Goal: Leave review/rating: Share an evaluation or opinion about a product, service, or content

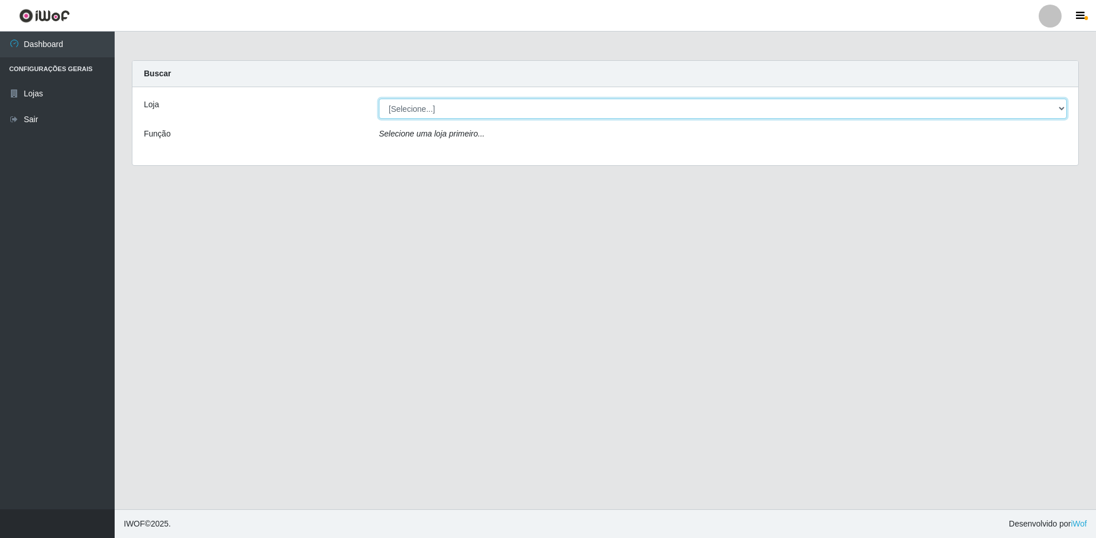
click at [452, 112] on select "[Selecione...] Extraplus - Loja 50 [GEOGRAPHIC_DATA]" at bounding box center [723, 109] width 688 height 20
select select "451"
click at [379, 99] on select "[Selecione...] Extraplus - Loja 50 [GEOGRAPHIC_DATA]" at bounding box center [723, 109] width 688 height 20
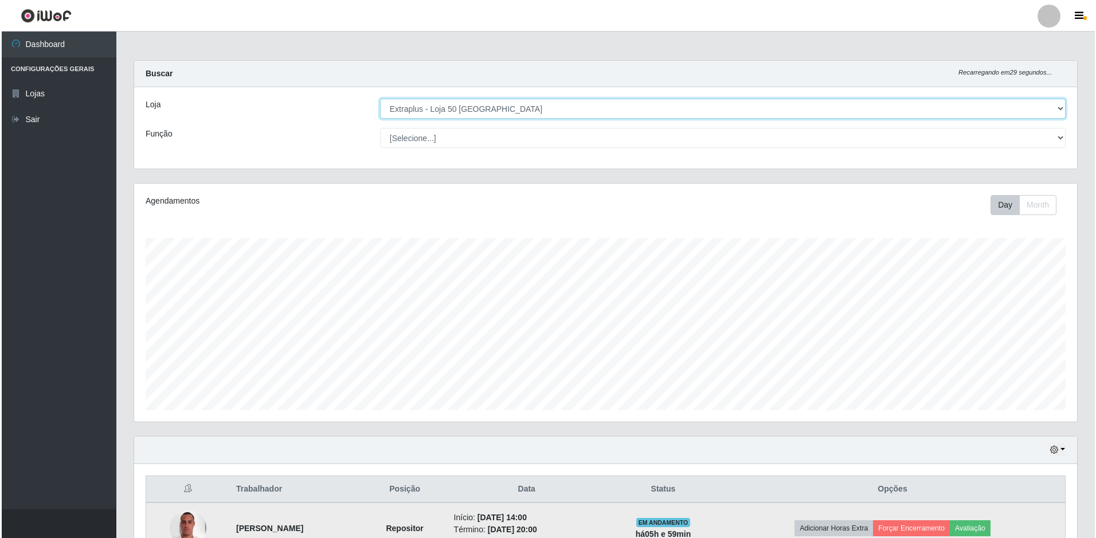
scroll to position [173, 0]
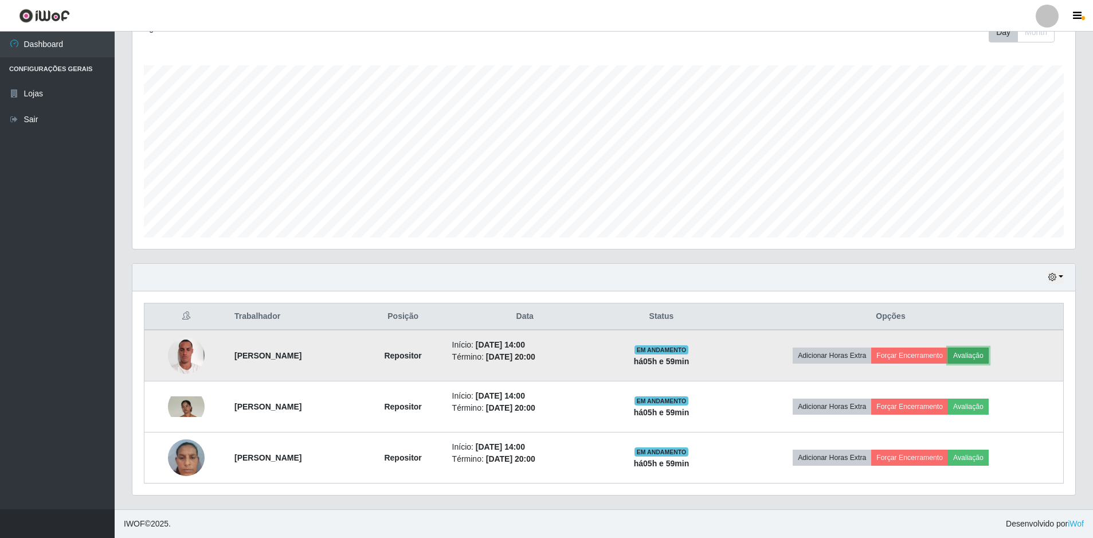
click at [975, 353] on button "Avaliação" at bounding box center [968, 355] width 41 height 16
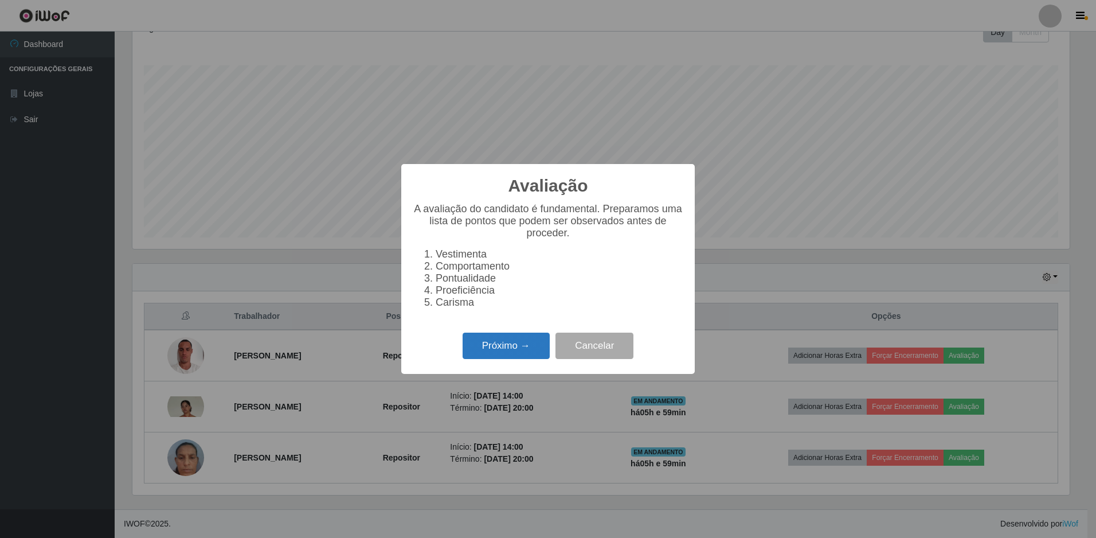
click at [527, 353] on button "Próximo →" at bounding box center [506, 346] width 87 height 27
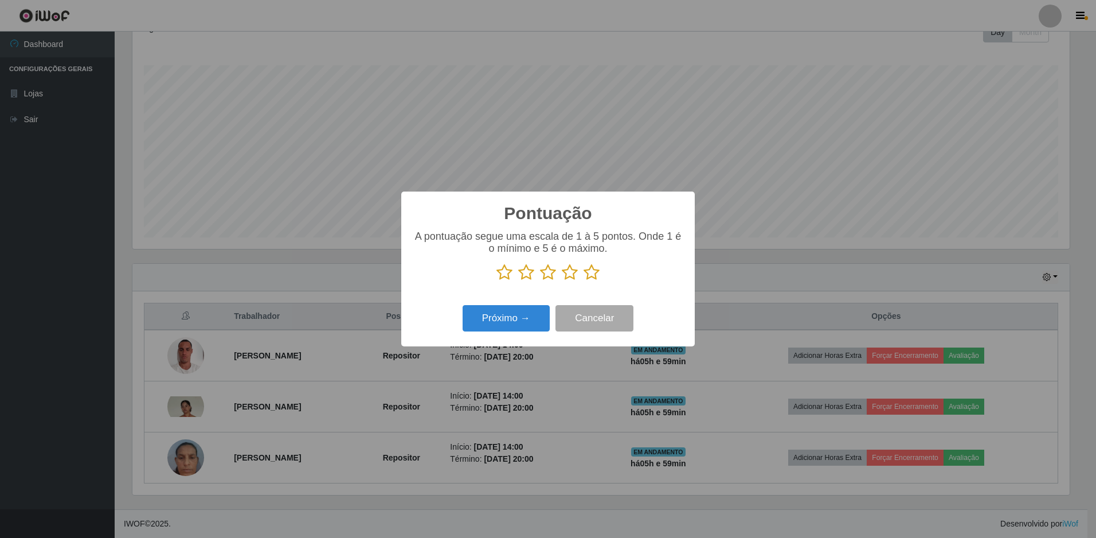
click at [584, 274] on icon at bounding box center [592, 272] width 16 height 17
click at [584, 281] on input "radio" at bounding box center [584, 281] width 0 height 0
click at [530, 323] on button "Próximo →" at bounding box center [506, 318] width 87 height 27
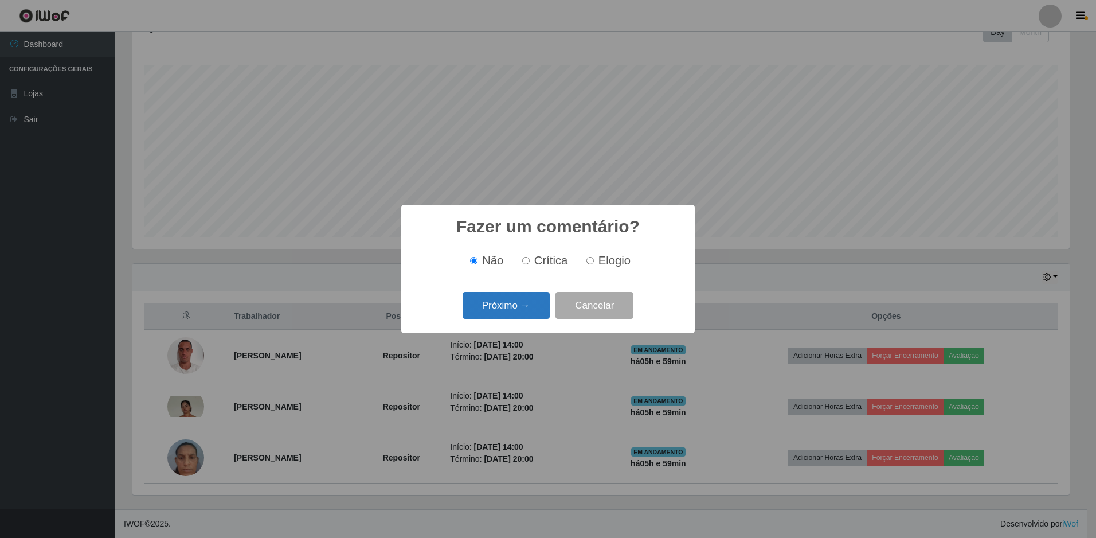
click at [476, 304] on button "Próximo →" at bounding box center [506, 305] width 87 height 27
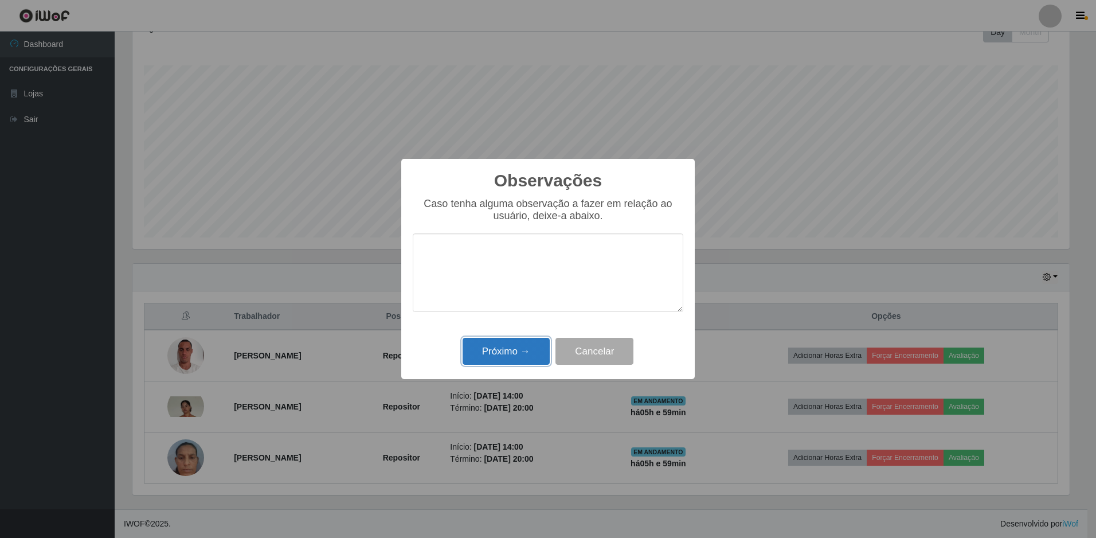
click at [524, 352] on button "Próximo →" at bounding box center [506, 351] width 87 height 27
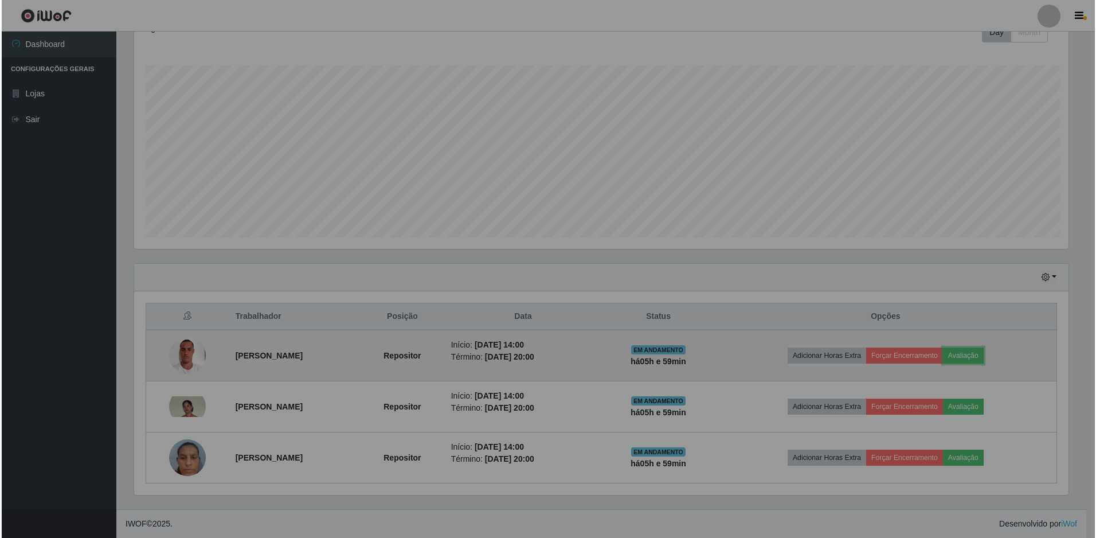
scroll to position [238, 943]
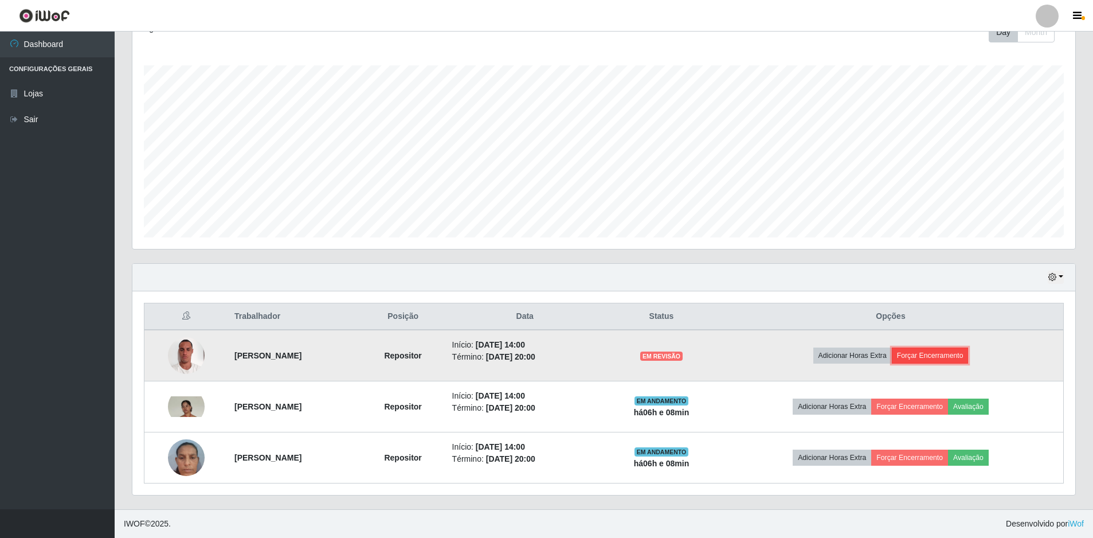
click at [944, 353] on button "Forçar Encerramento" at bounding box center [930, 355] width 77 height 16
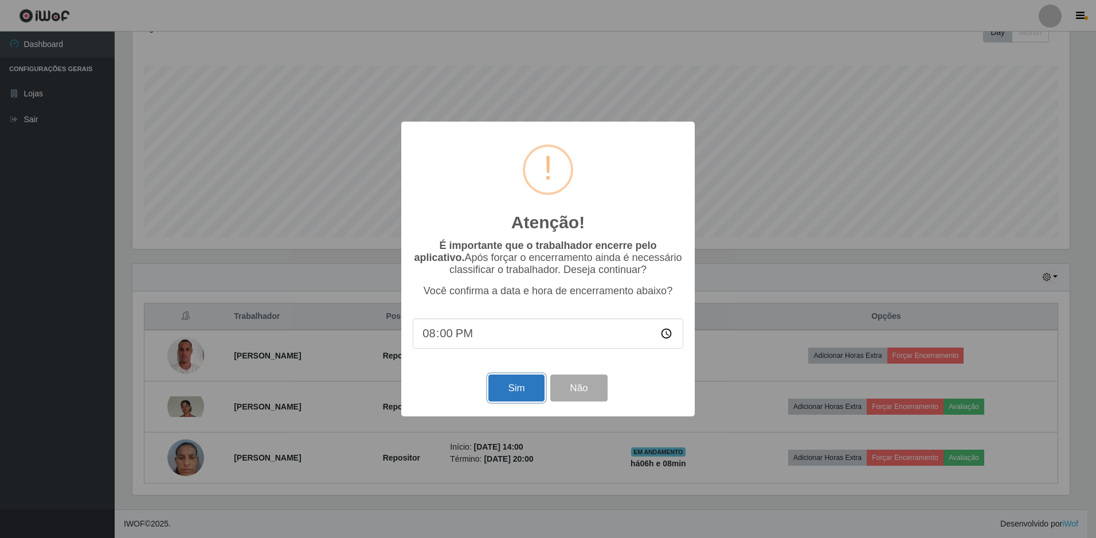
click at [533, 384] on button "Sim" at bounding box center [517, 387] width 56 height 27
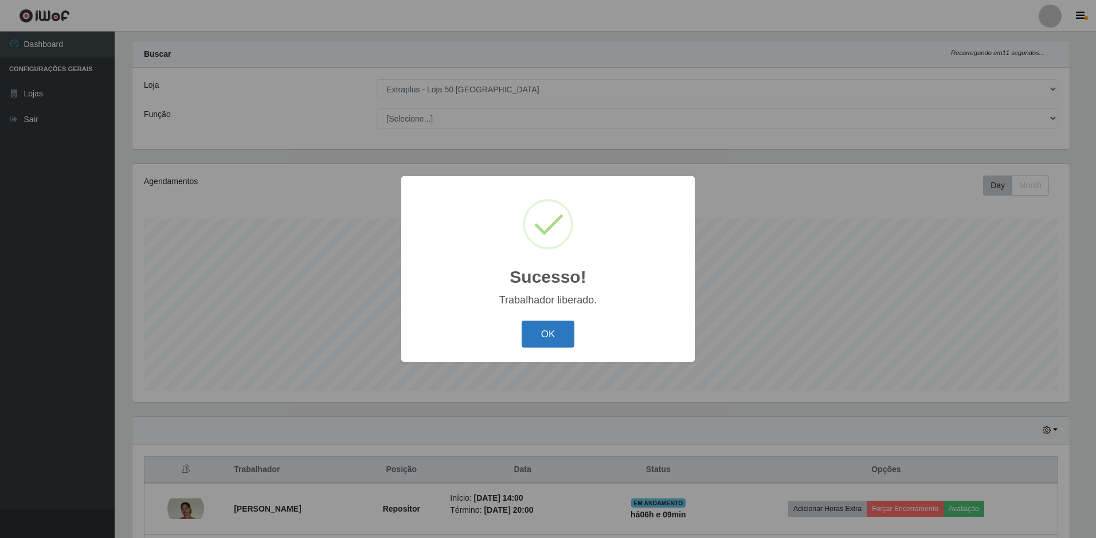
click at [565, 334] on button "OK" at bounding box center [548, 334] width 53 height 27
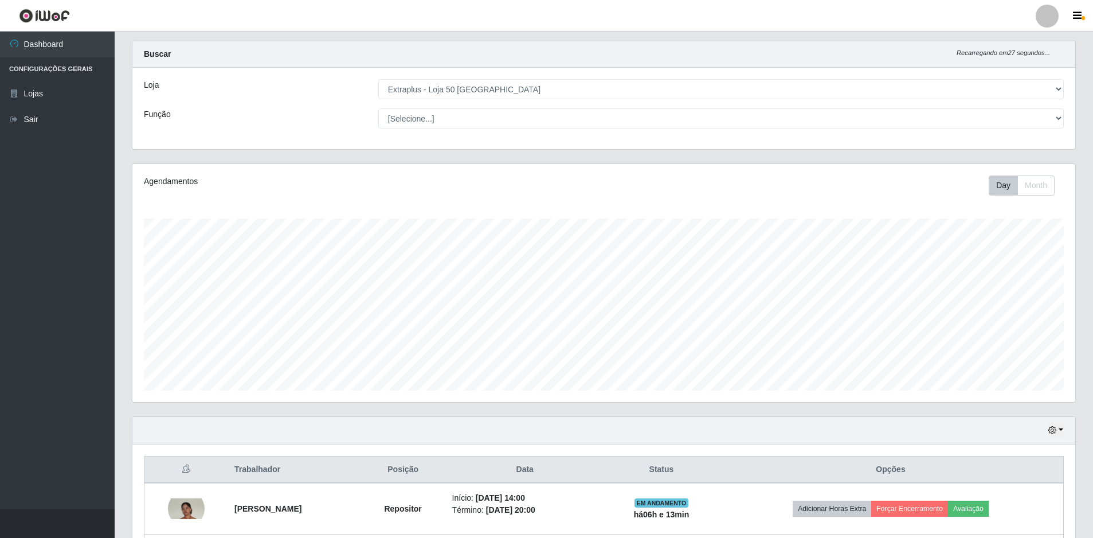
scroll to position [122, 0]
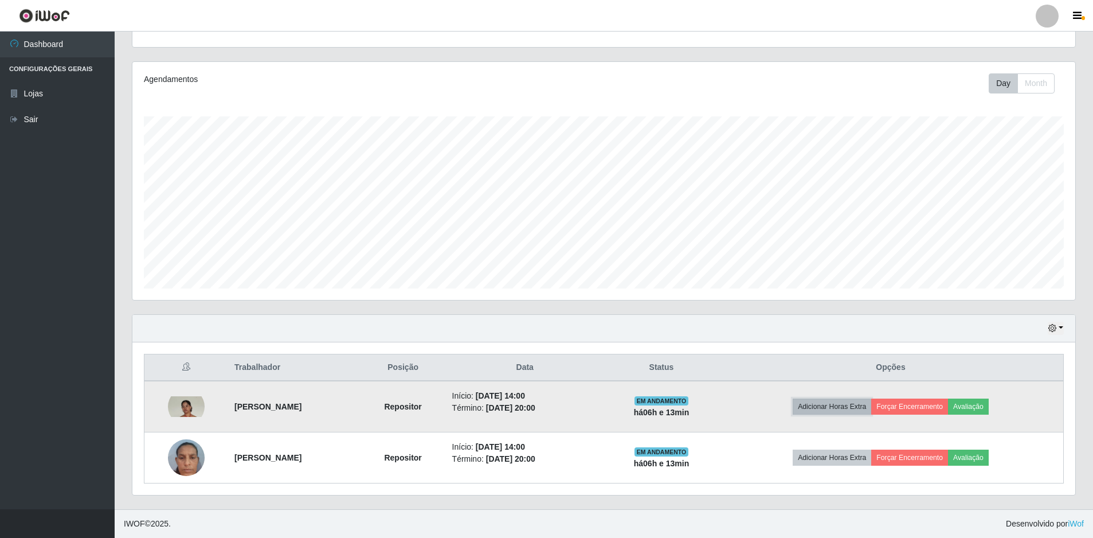
drag, startPoint x: 853, startPoint y: 403, endPoint x: 886, endPoint y: 411, distance: 34.2
click at [992, 423] on td "Adicionar Horas Extra Forçar Encerramento Avaliação" at bounding box center [890, 407] width 345 height 52
click at [984, 405] on button "Avaliação" at bounding box center [968, 406] width 41 height 16
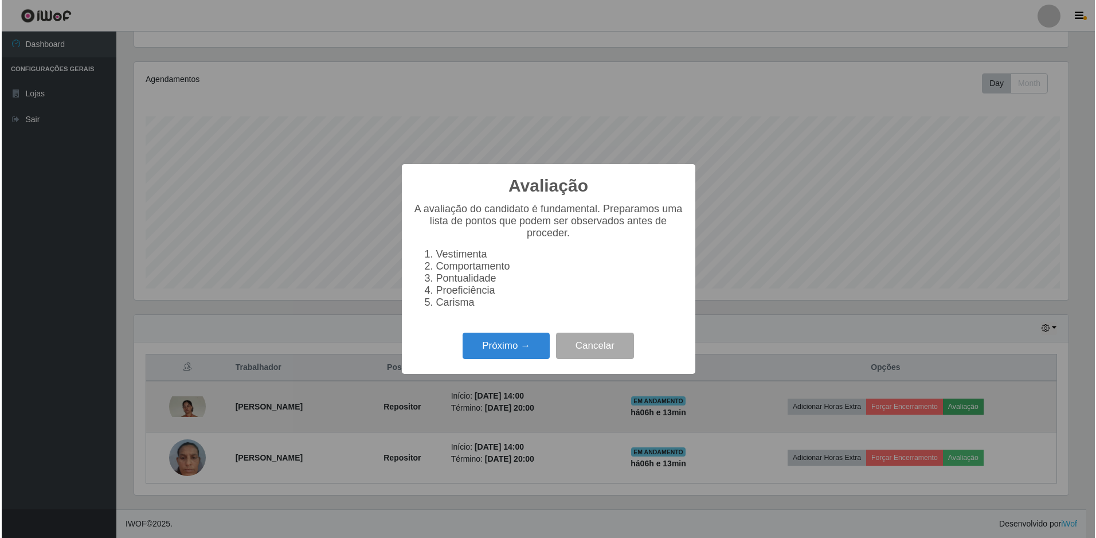
scroll to position [238, 937]
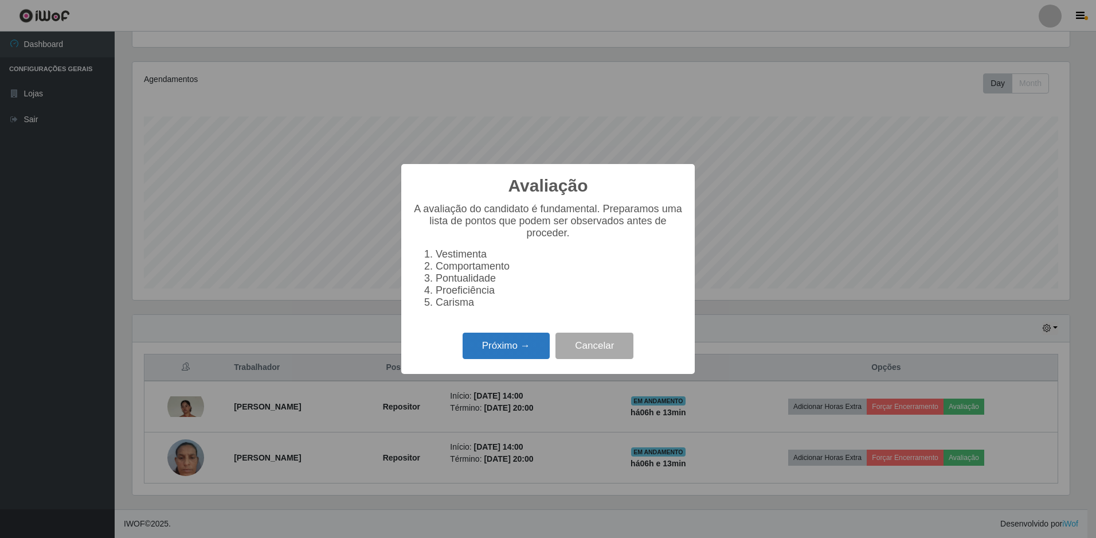
click at [507, 347] on button "Próximo →" at bounding box center [506, 346] width 87 height 27
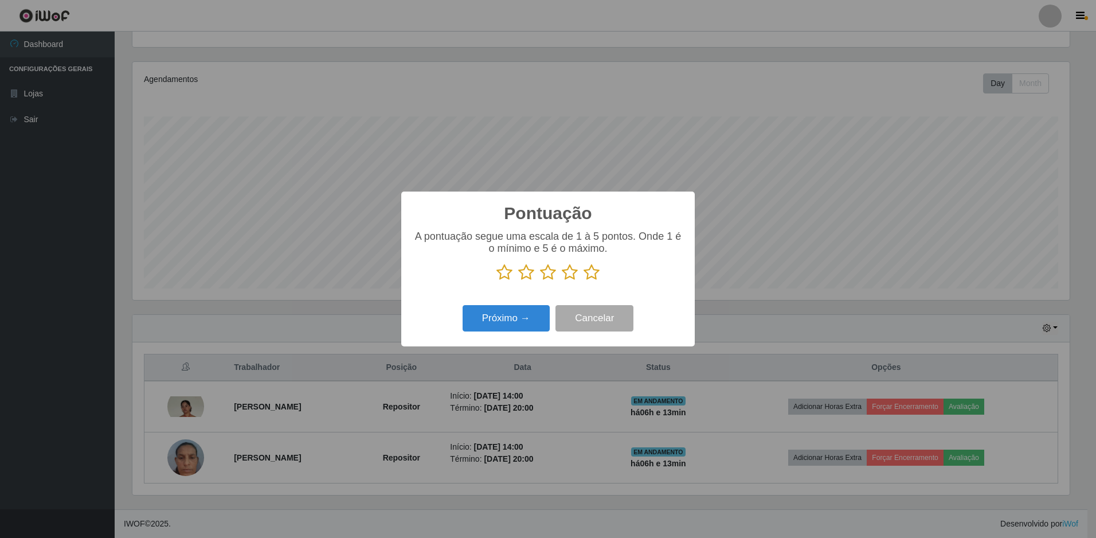
scroll to position [573126, 572426]
click at [565, 279] on icon at bounding box center [570, 272] width 16 height 17
click at [562, 281] on input "radio" at bounding box center [562, 281] width 0 height 0
click at [525, 312] on button "Próximo →" at bounding box center [506, 318] width 87 height 27
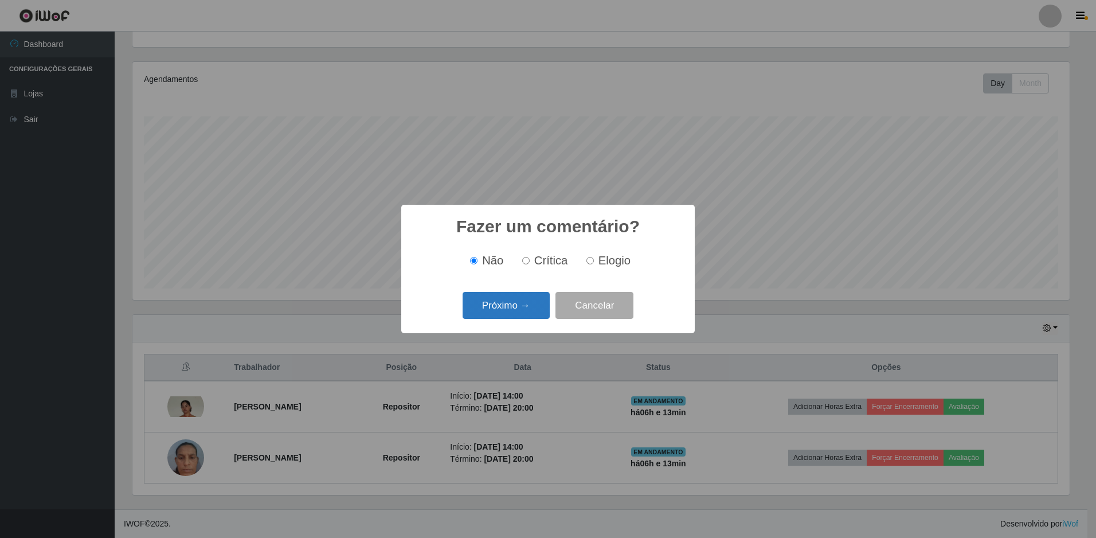
click at [518, 314] on button "Próximo →" at bounding box center [506, 305] width 87 height 27
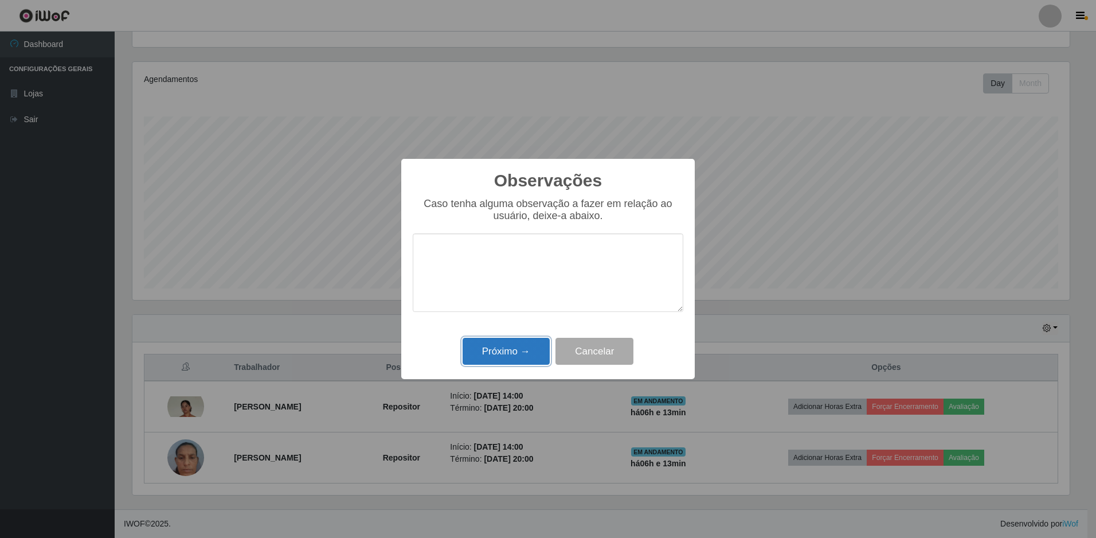
drag, startPoint x: 729, startPoint y: 336, endPoint x: 527, endPoint y: 355, distance: 202.8
click at [527, 355] on button "Próximo →" at bounding box center [506, 351] width 87 height 27
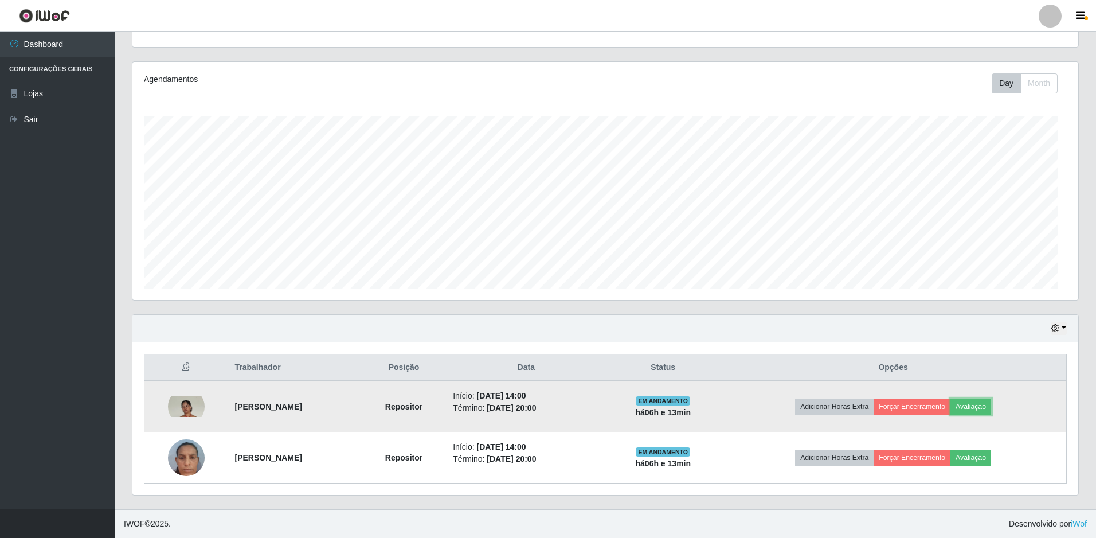
scroll to position [238, 943]
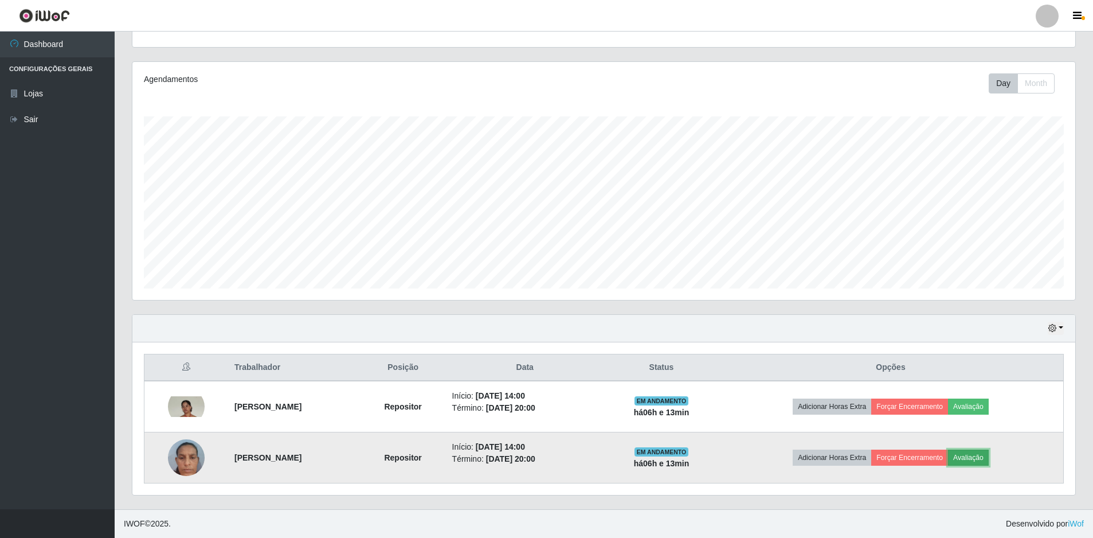
click at [988, 461] on button "Avaliação" at bounding box center [968, 458] width 41 height 16
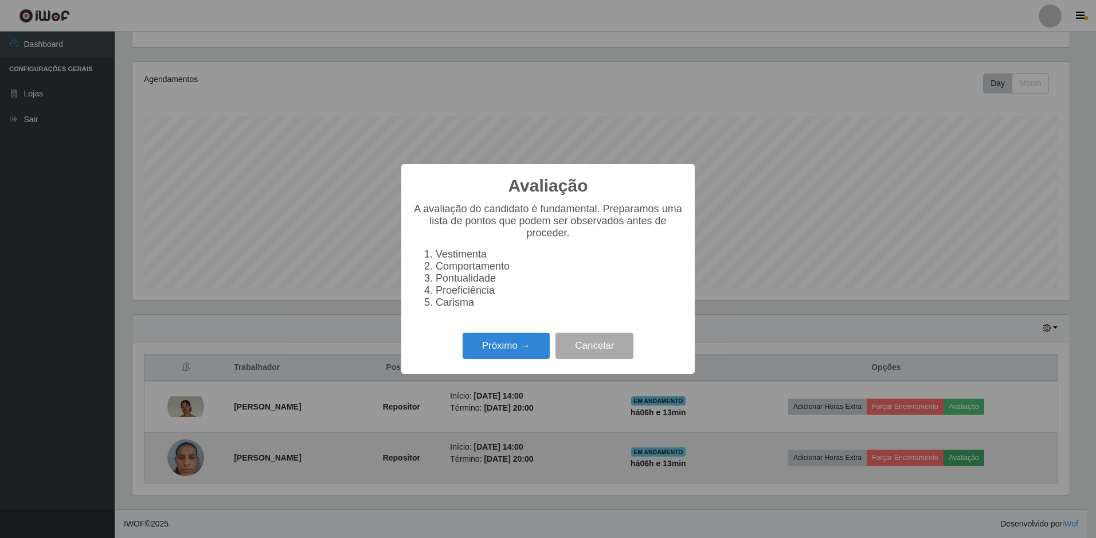
scroll to position [238, 937]
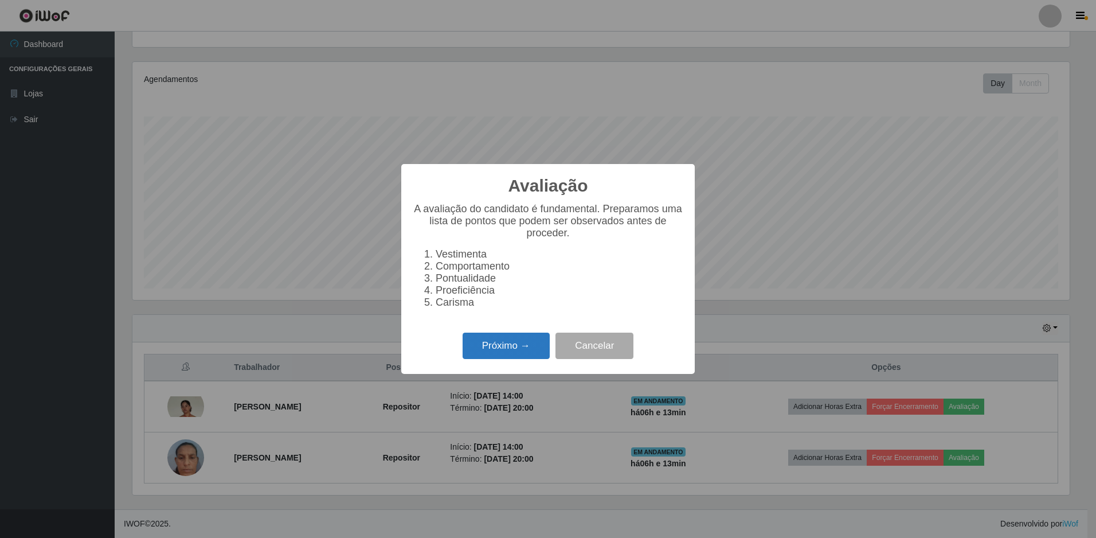
click at [516, 358] on button "Próximo →" at bounding box center [506, 346] width 87 height 27
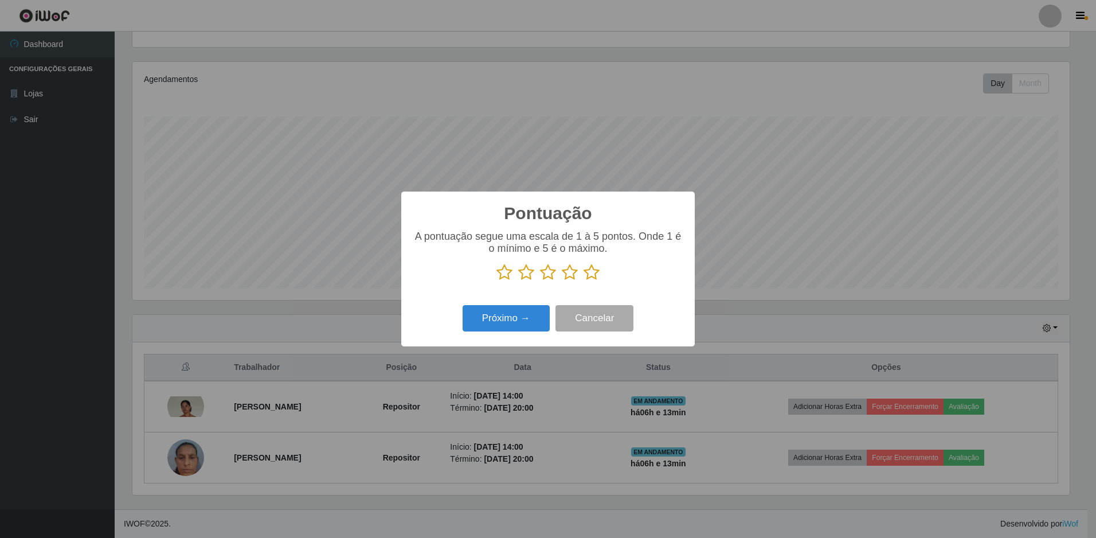
click at [568, 271] on icon at bounding box center [570, 272] width 16 height 17
click at [562, 281] on input "radio" at bounding box center [562, 281] width 0 height 0
click at [537, 323] on button "Próximo →" at bounding box center [506, 318] width 87 height 27
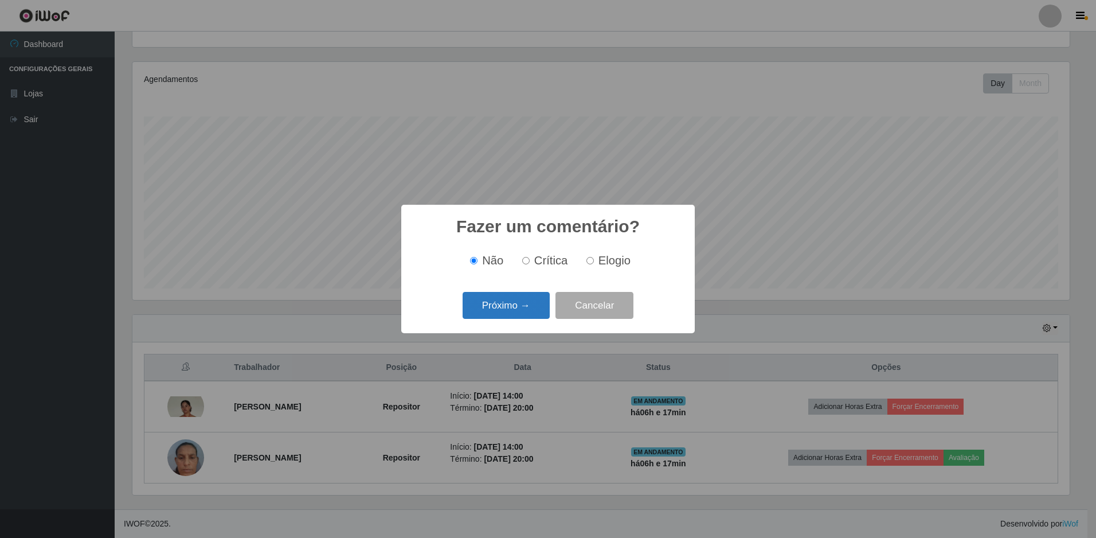
click at [529, 317] on button "Próximo →" at bounding box center [506, 305] width 87 height 27
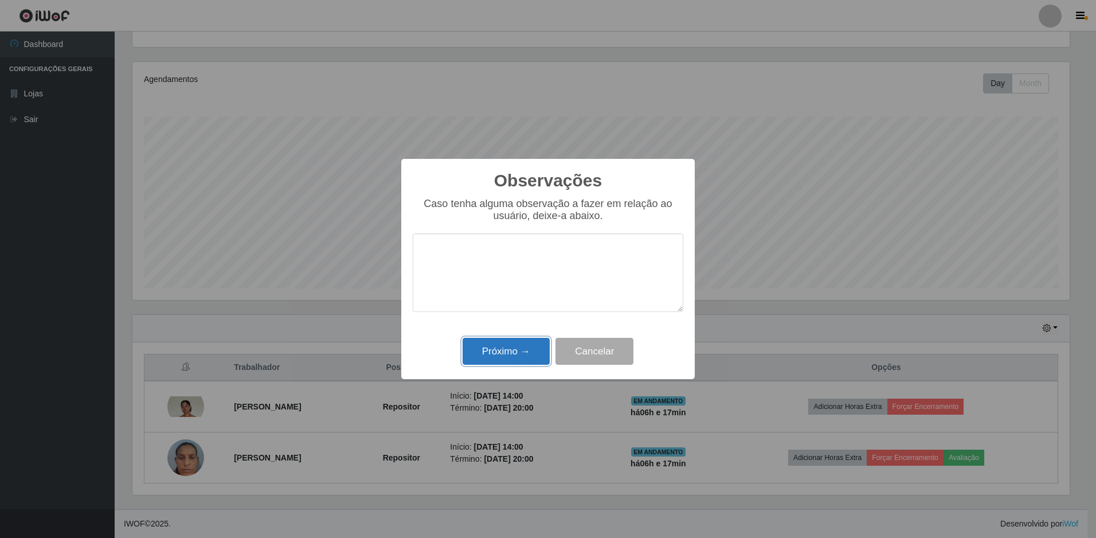
click at [522, 347] on button "Próximo →" at bounding box center [506, 351] width 87 height 27
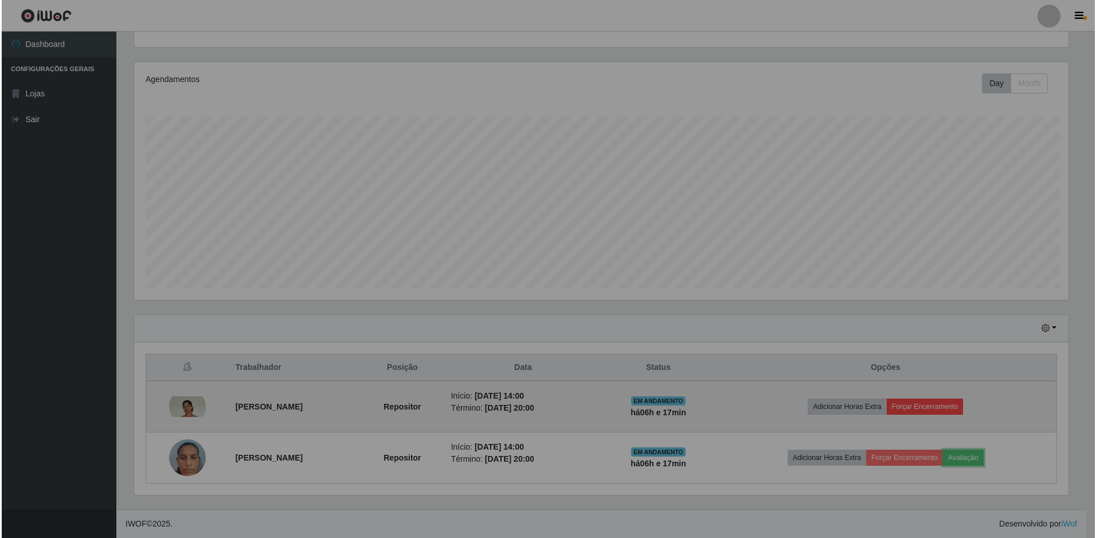
scroll to position [238, 943]
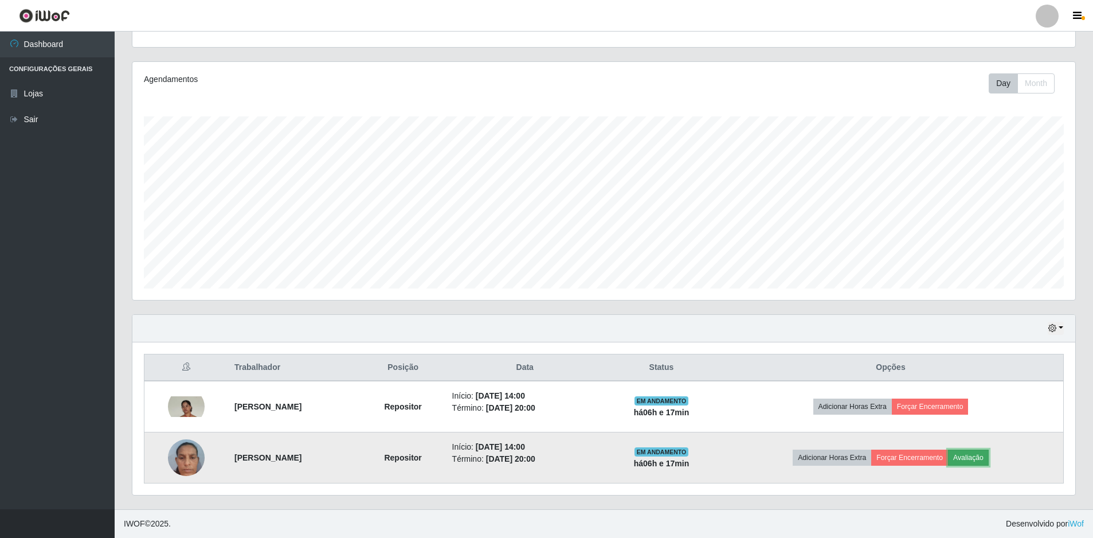
click at [986, 457] on button "Avaliação" at bounding box center [968, 458] width 41 height 16
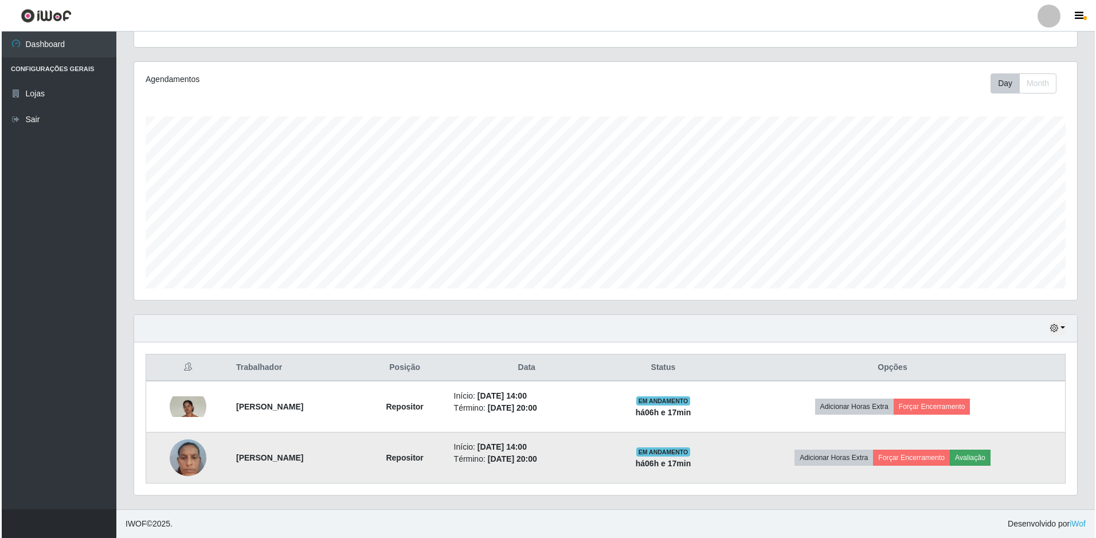
scroll to position [238, 937]
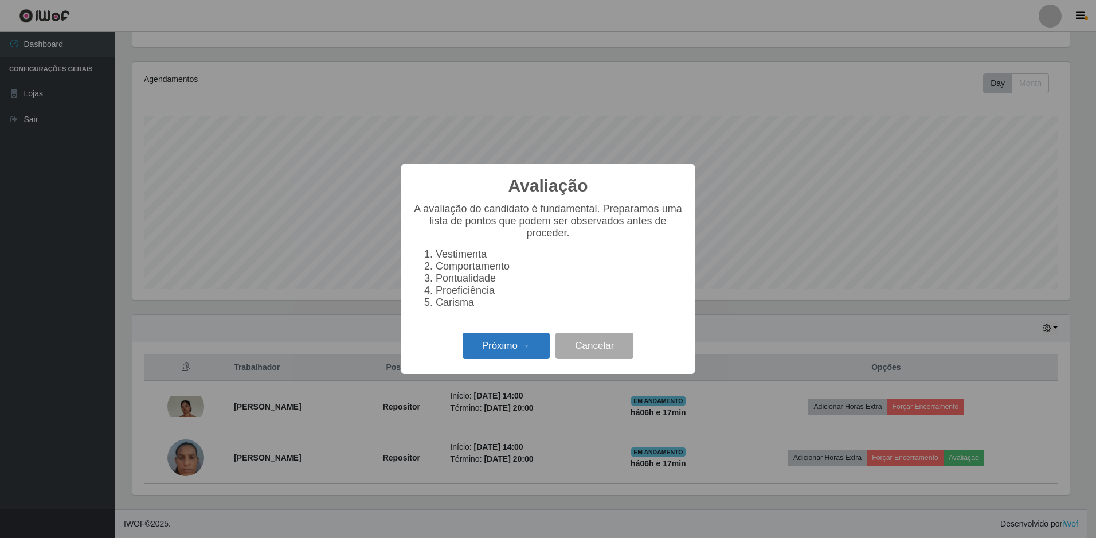
click at [526, 346] on button "Próximo →" at bounding box center [506, 346] width 87 height 27
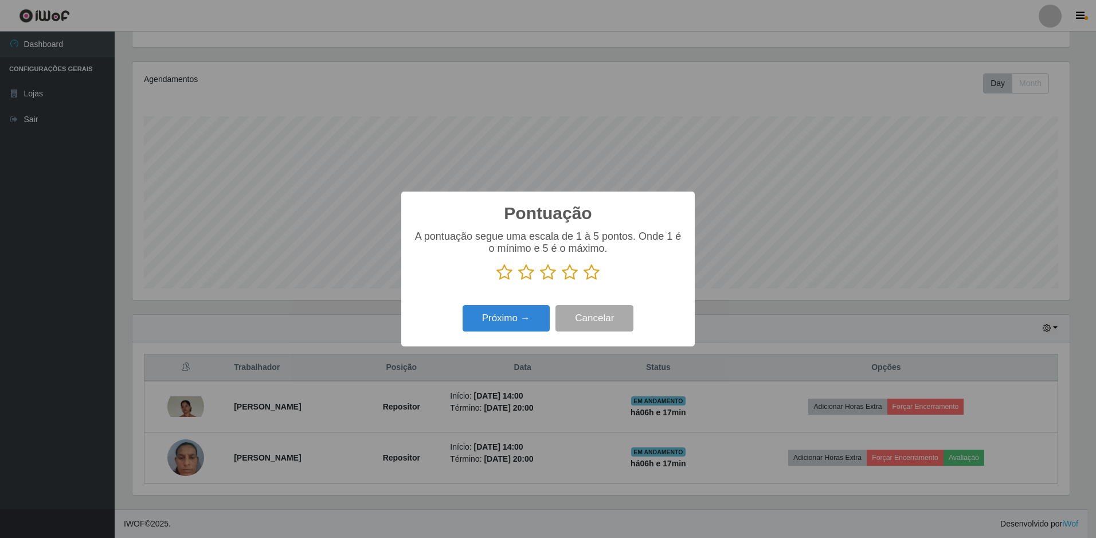
scroll to position [573126, 572426]
click at [566, 275] on icon at bounding box center [570, 272] width 16 height 17
click at [562, 281] on input "radio" at bounding box center [562, 281] width 0 height 0
click at [521, 322] on button "Próximo →" at bounding box center [506, 318] width 87 height 27
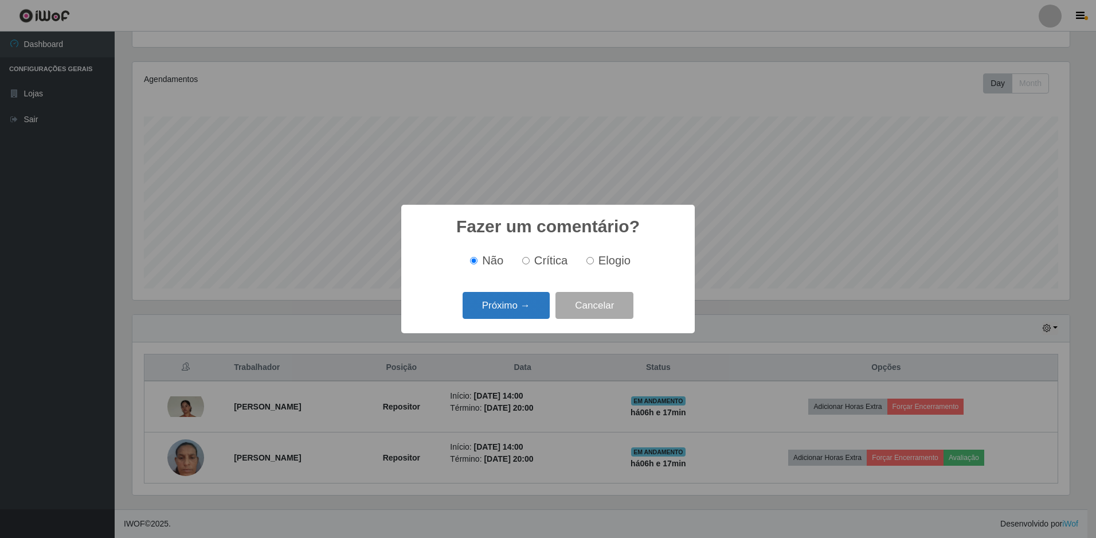
click at [516, 311] on button "Próximo →" at bounding box center [506, 305] width 87 height 27
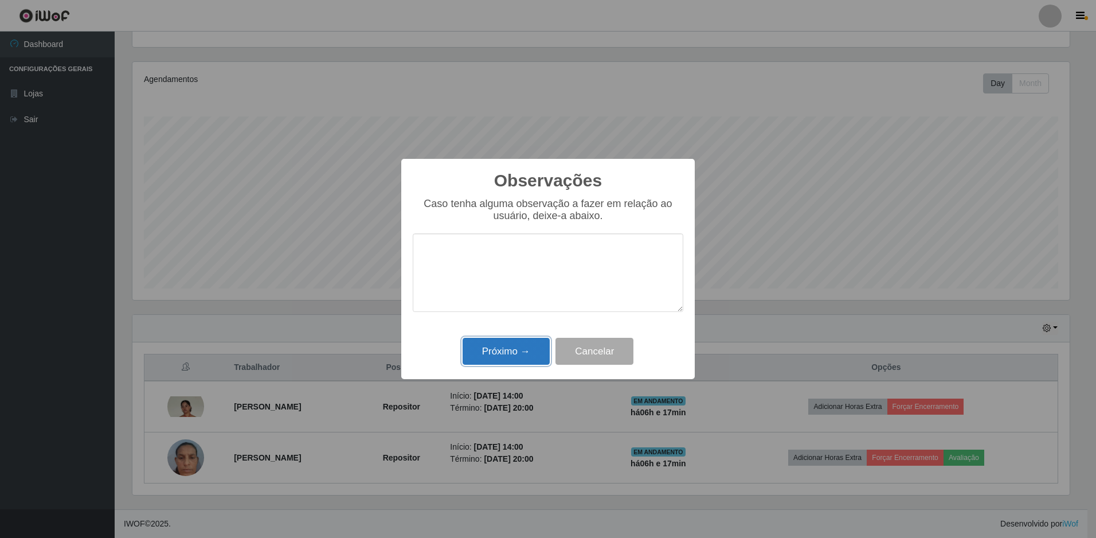
click at [533, 345] on button "Próximo →" at bounding box center [506, 351] width 87 height 27
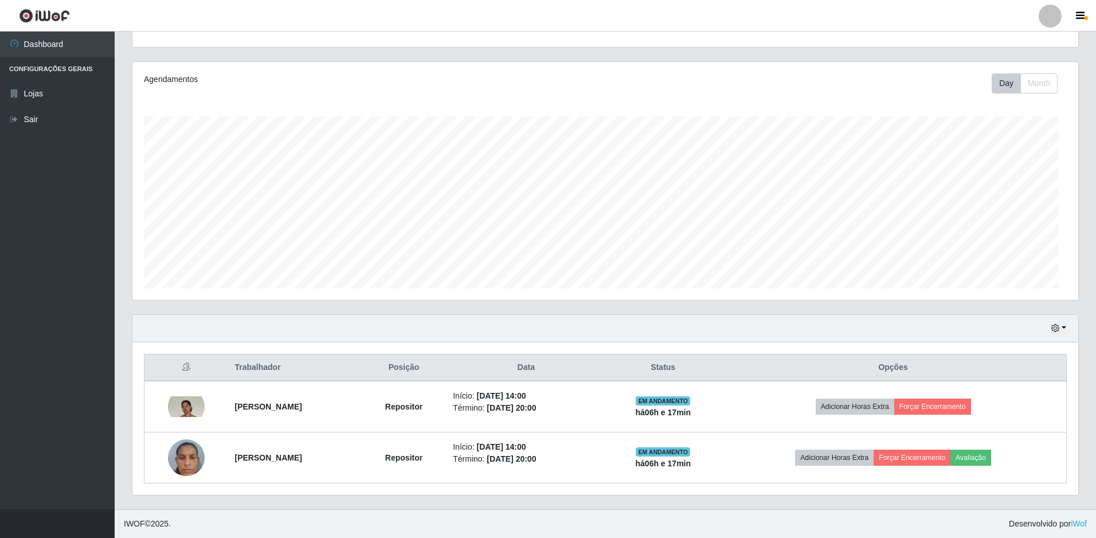
scroll to position [238, 943]
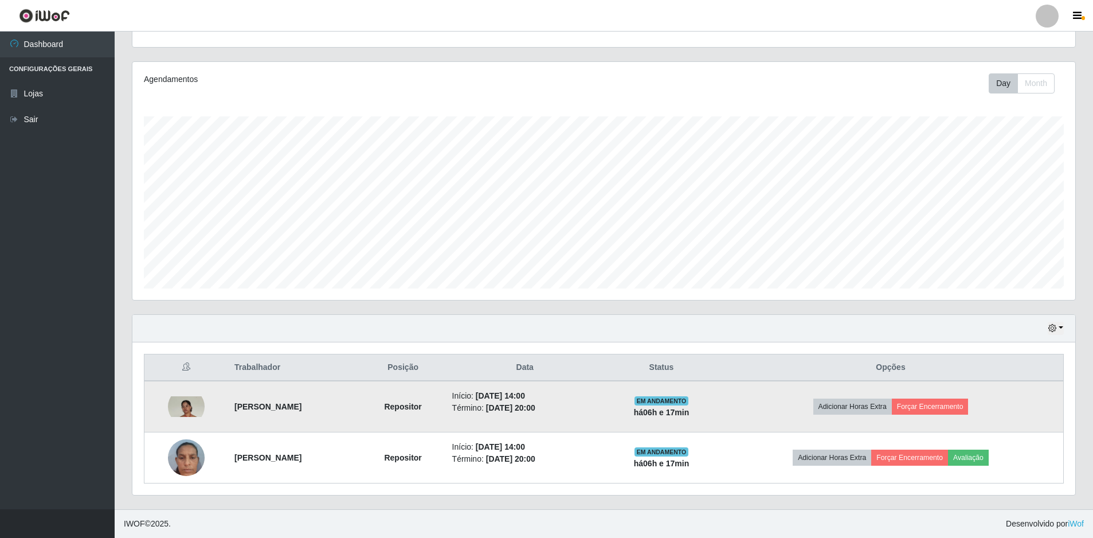
drag, startPoint x: 928, startPoint y: 411, endPoint x: 759, endPoint y: 411, distance: 169.7
click at [756, 411] on td "Adicionar Horas Extra Forçar Encerramento" at bounding box center [890, 407] width 345 height 52
click at [945, 405] on button "Forçar Encerramento" at bounding box center [930, 406] width 77 height 16
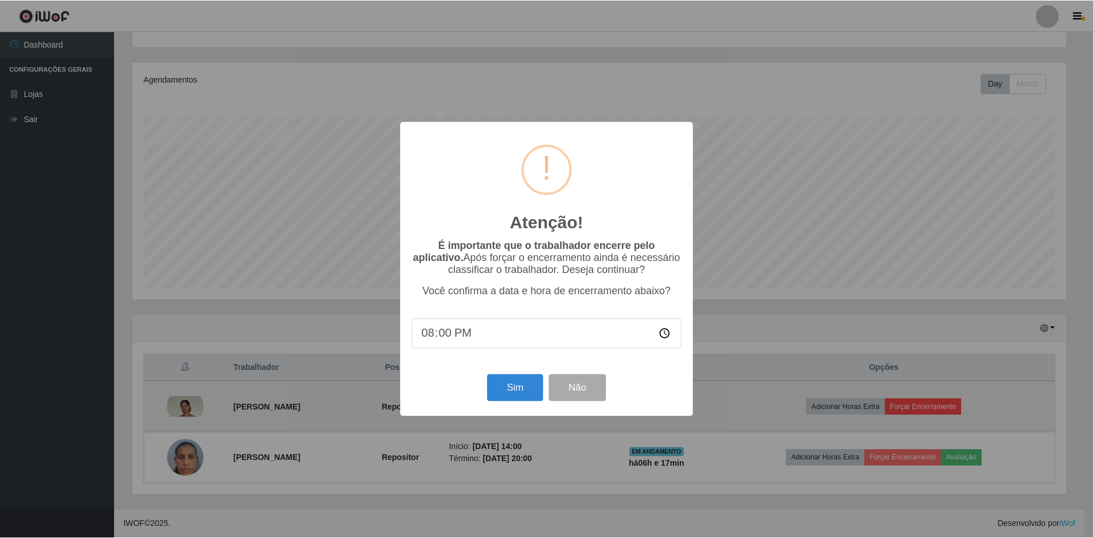
scroll to position [238, 937]
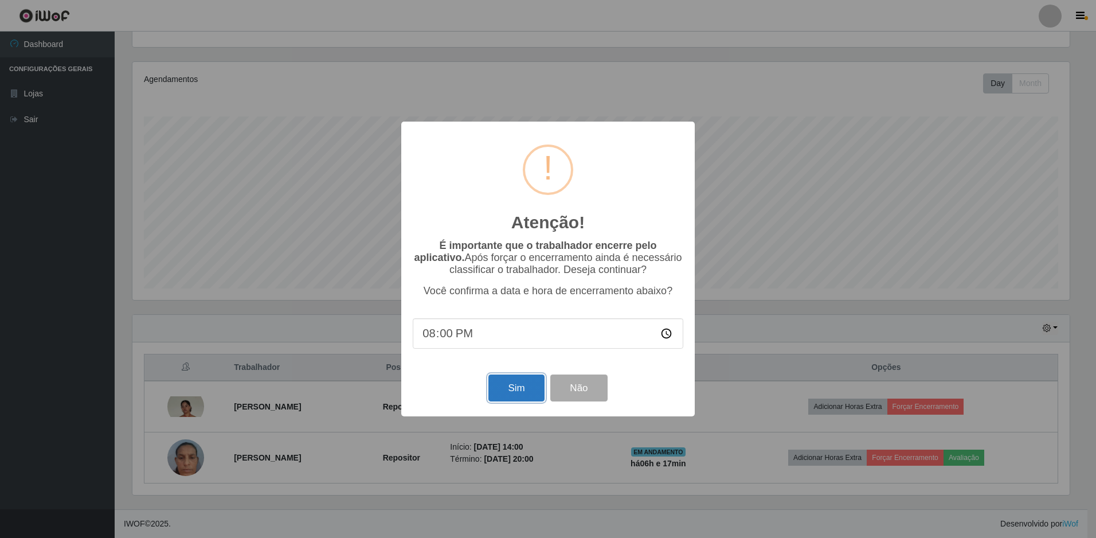
click at [515, 385] on button "Sim" at bounding box center [517, 387] width 56 height 27
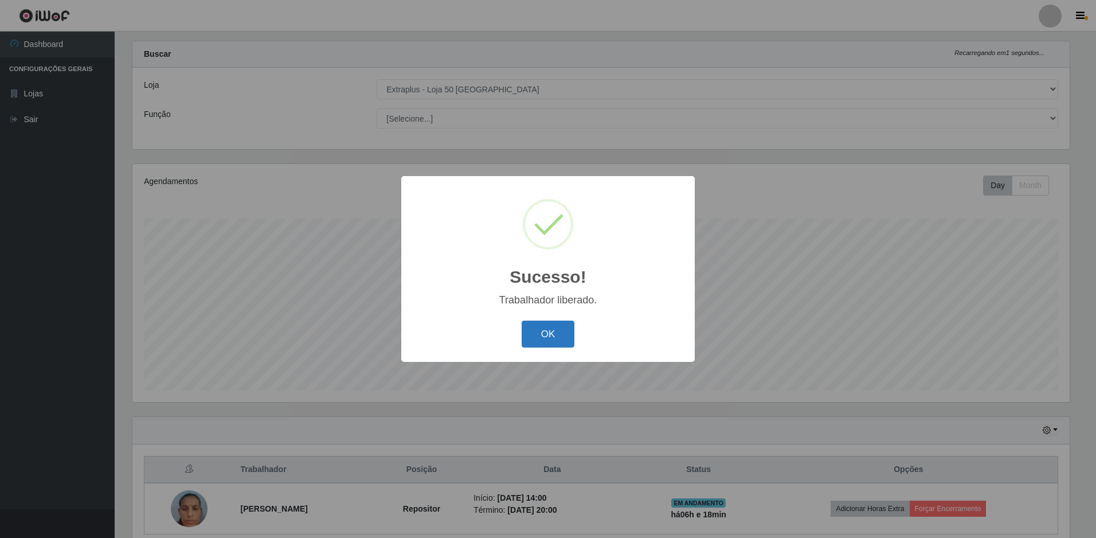
click at [564, 330] on button "OK" at bounding box center [548, 334] width 53 height 27
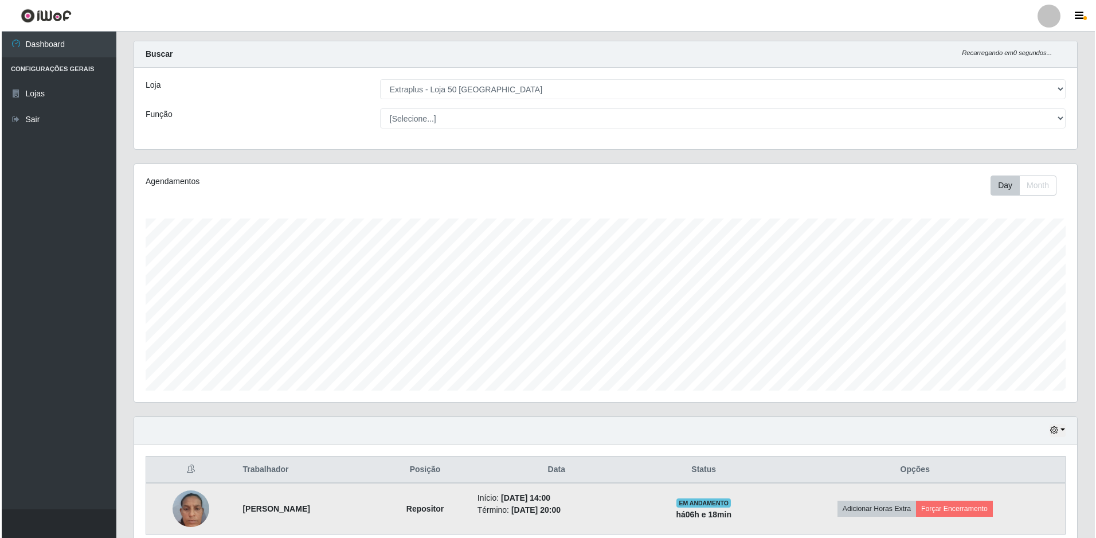
scroll to position [71, 0]
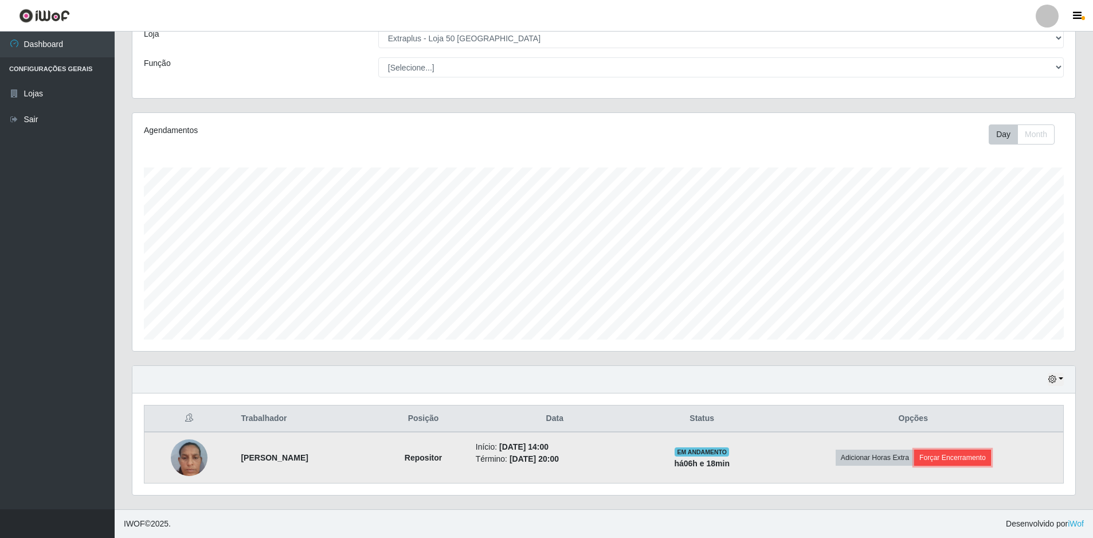
click at [952, 460] on button "Forçar Encerramento" at bounding box center [953, 458] width 77 height 16
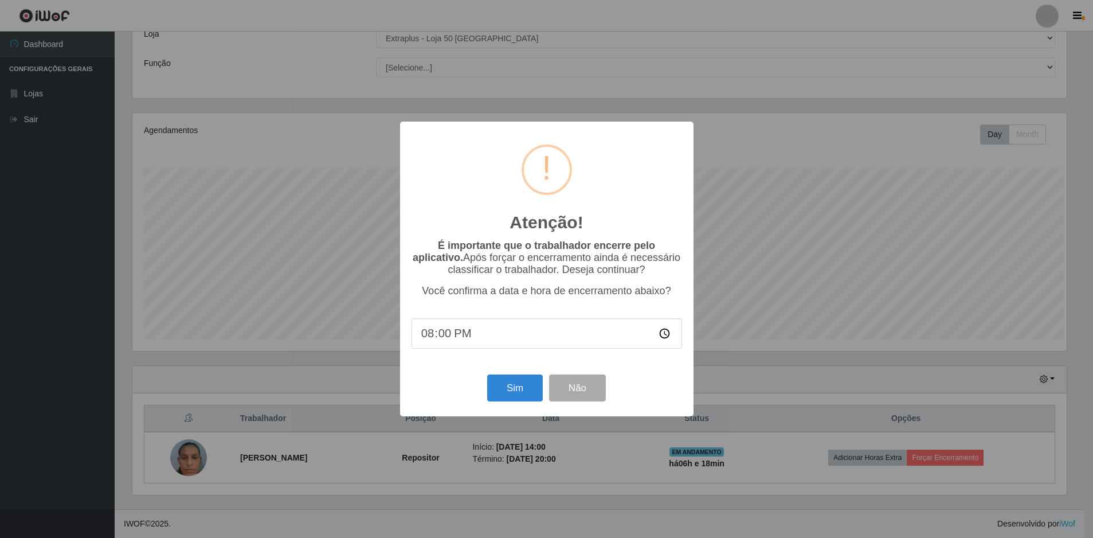
scroll to position [238, 937]
click at [526, 394] on button "Sim" at bounding box center [517, 387] width 56 height 27
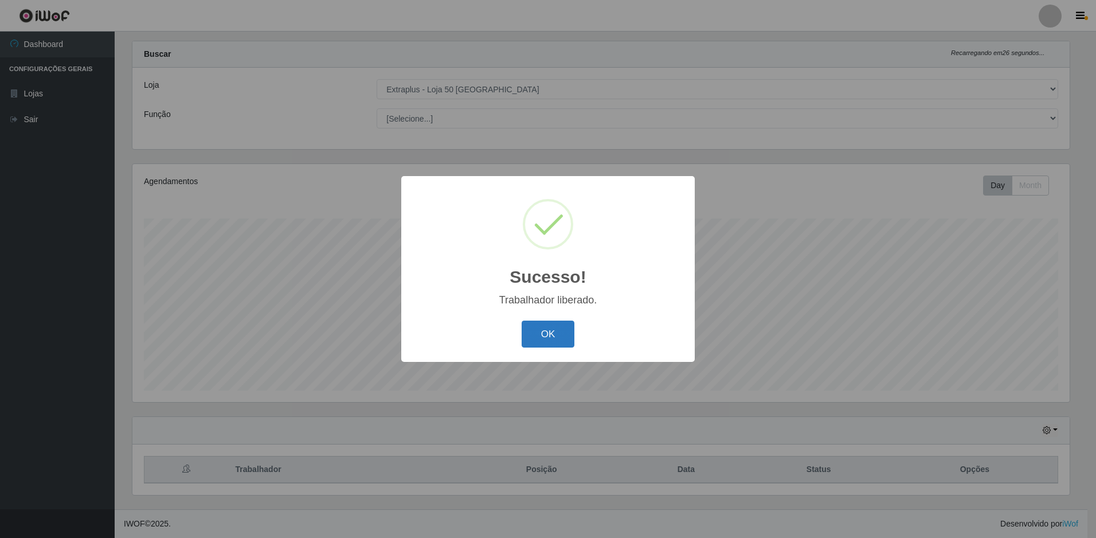
drag, startPoint x: 575, startPoint y: 335, endPoint x: 567, endPoint y: 334, distance: 8.1
click at [573, 334] on div "OK Cancel" at bounding box center [548, 334] width 271 height 33
click at [565, 333] on button "OK" at bounding box center [548, 334] width 53 height 27
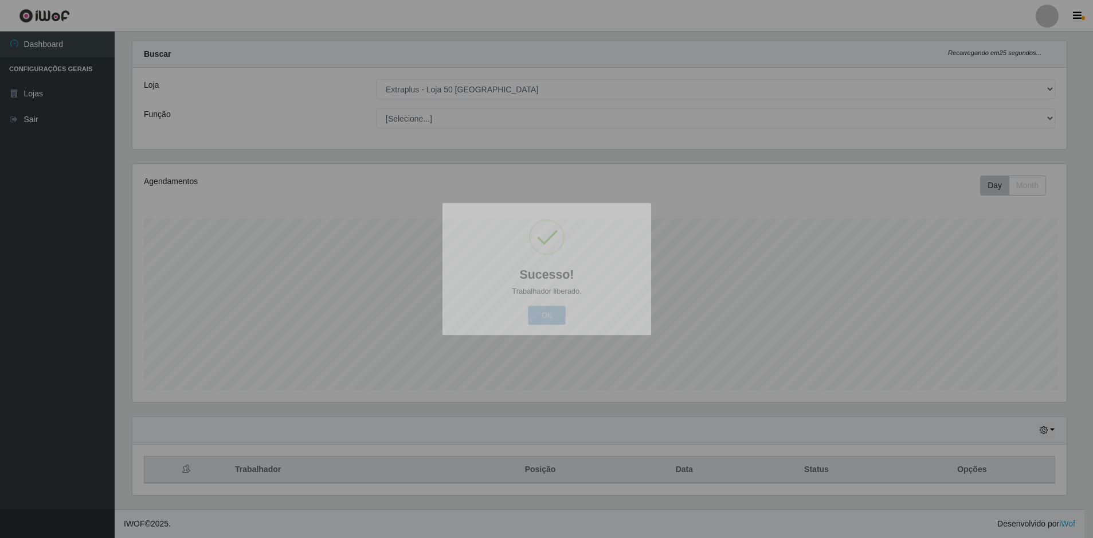
scroll to position [238, 943]
